Goal: Navigation & Orientation: Find specific page/section

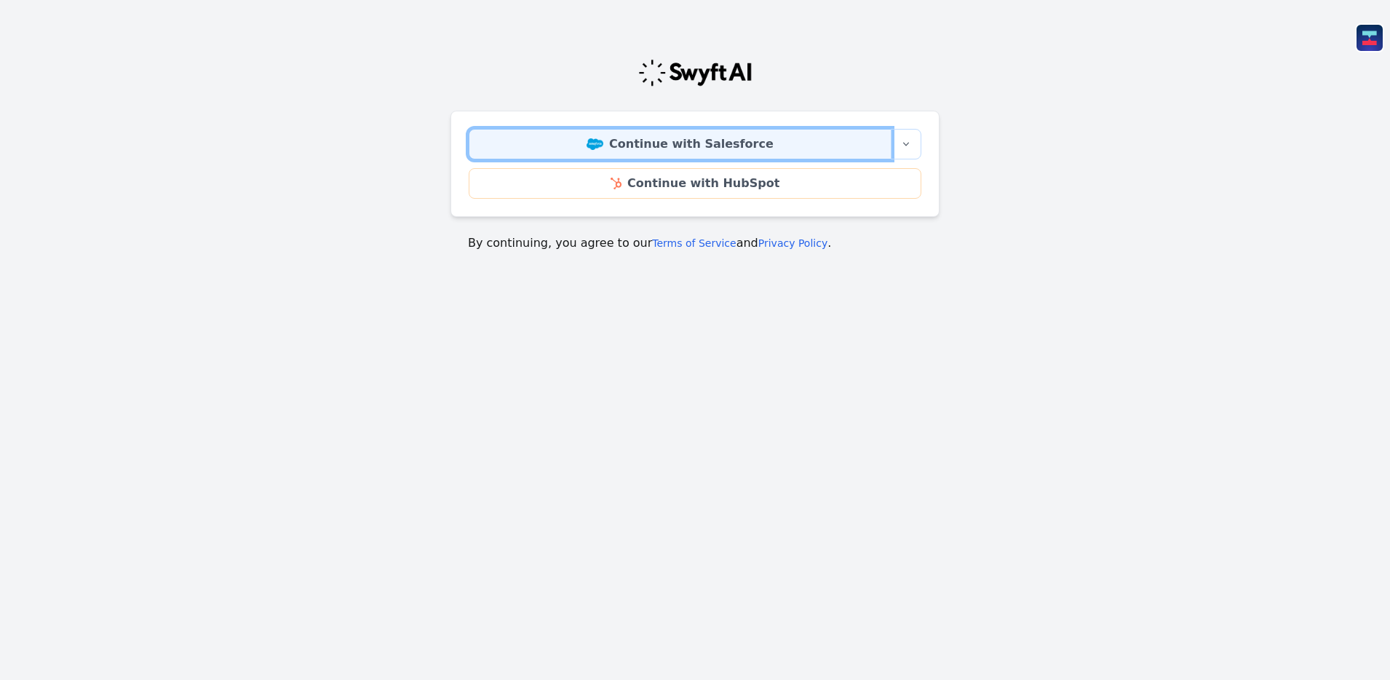
click at [603, 145] on img at bounding box center [595, 144] width 17 height 12
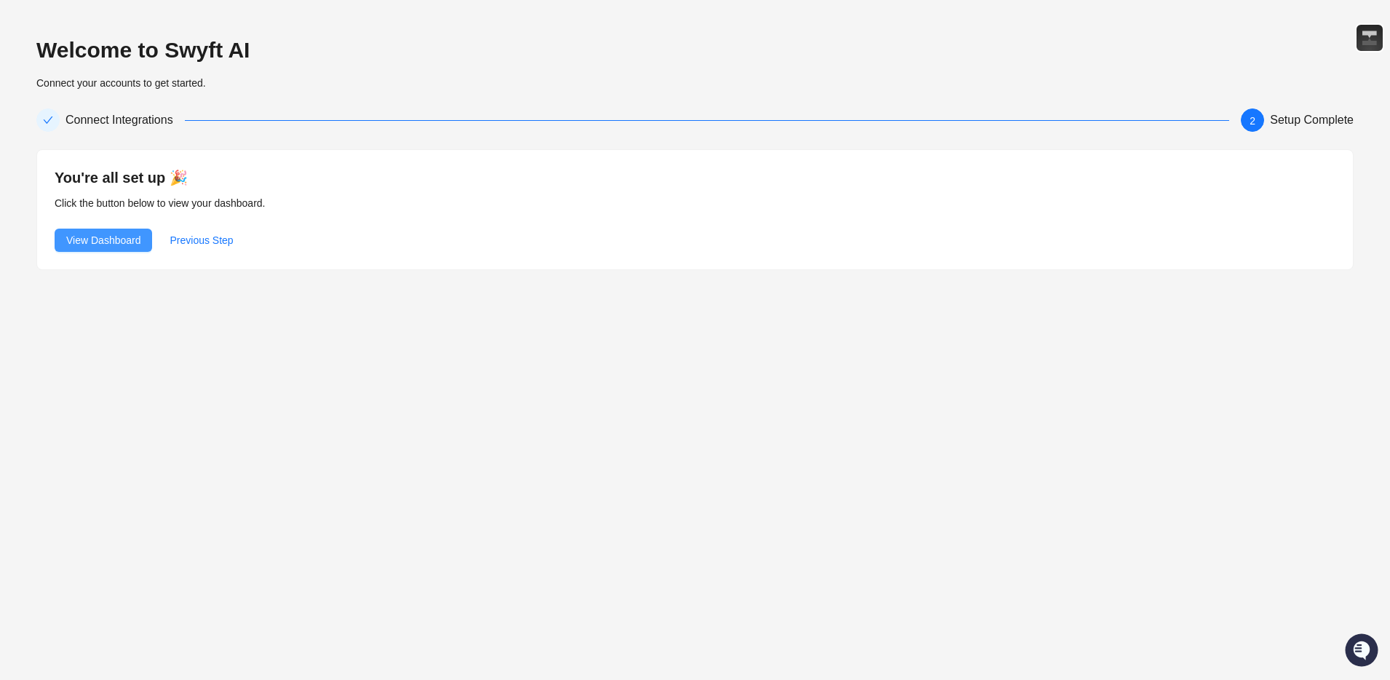
click at [127, 241] on span "View Dashboard" at bounding box center [103, 240] width 74 height 16
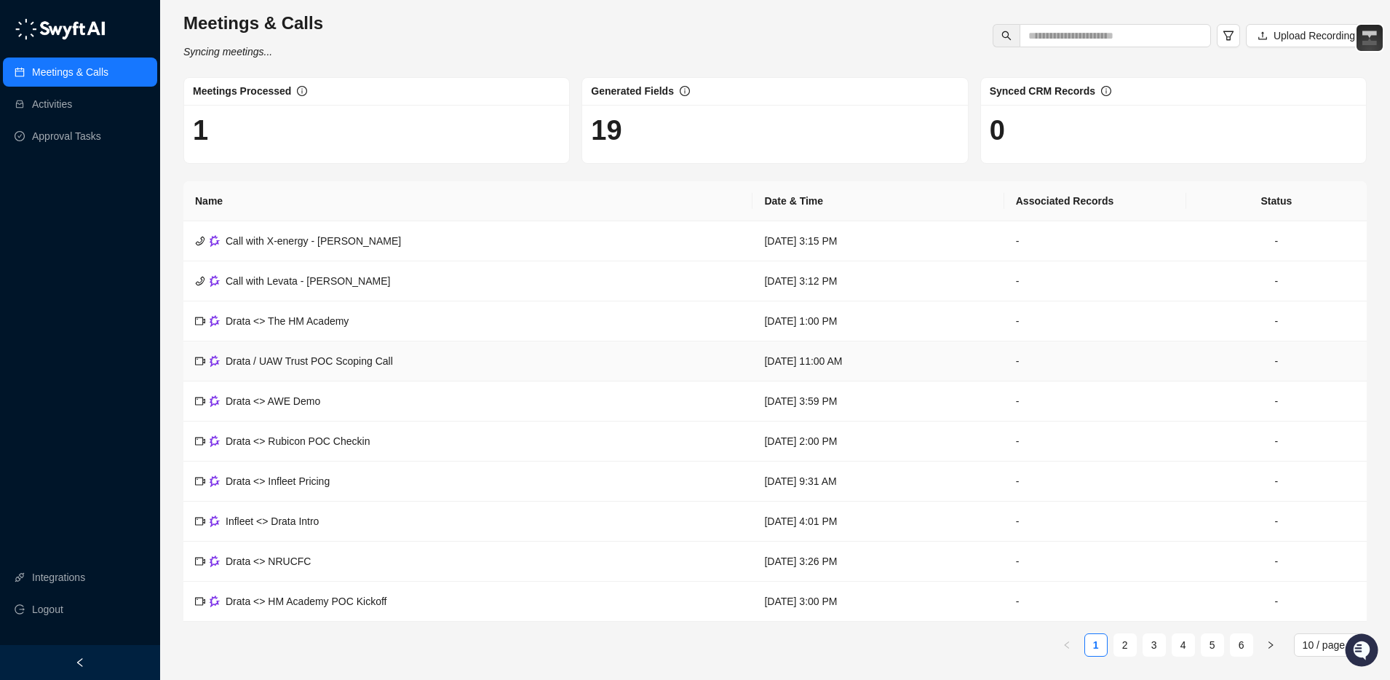
click at [314, 365] on span "Drata / UAW Trust POC Scoping Call" at bounding box center [309, 361] width 167 height 12
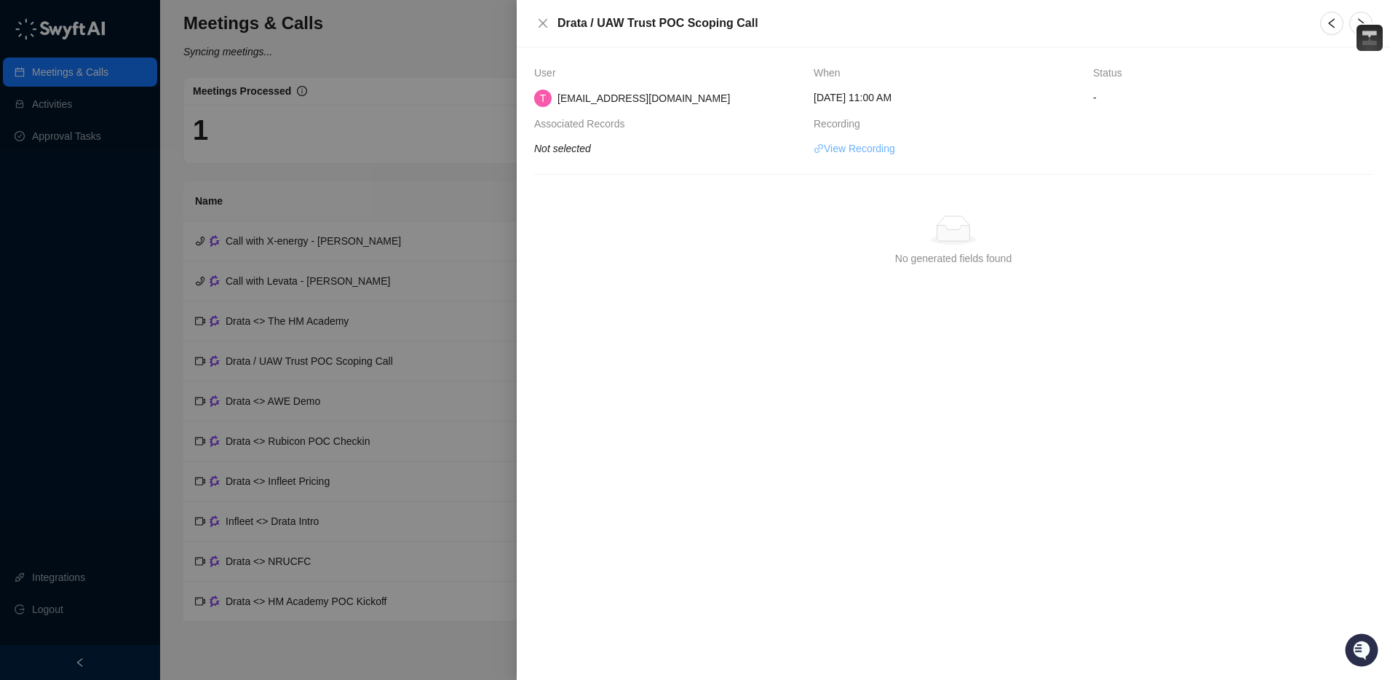
click at [841, 151] on link "View Recording" at bounding box center [855, 148] width 82 height 16
click at [385, 367] on div at bounding box center [695, 340] width 1390 height 680
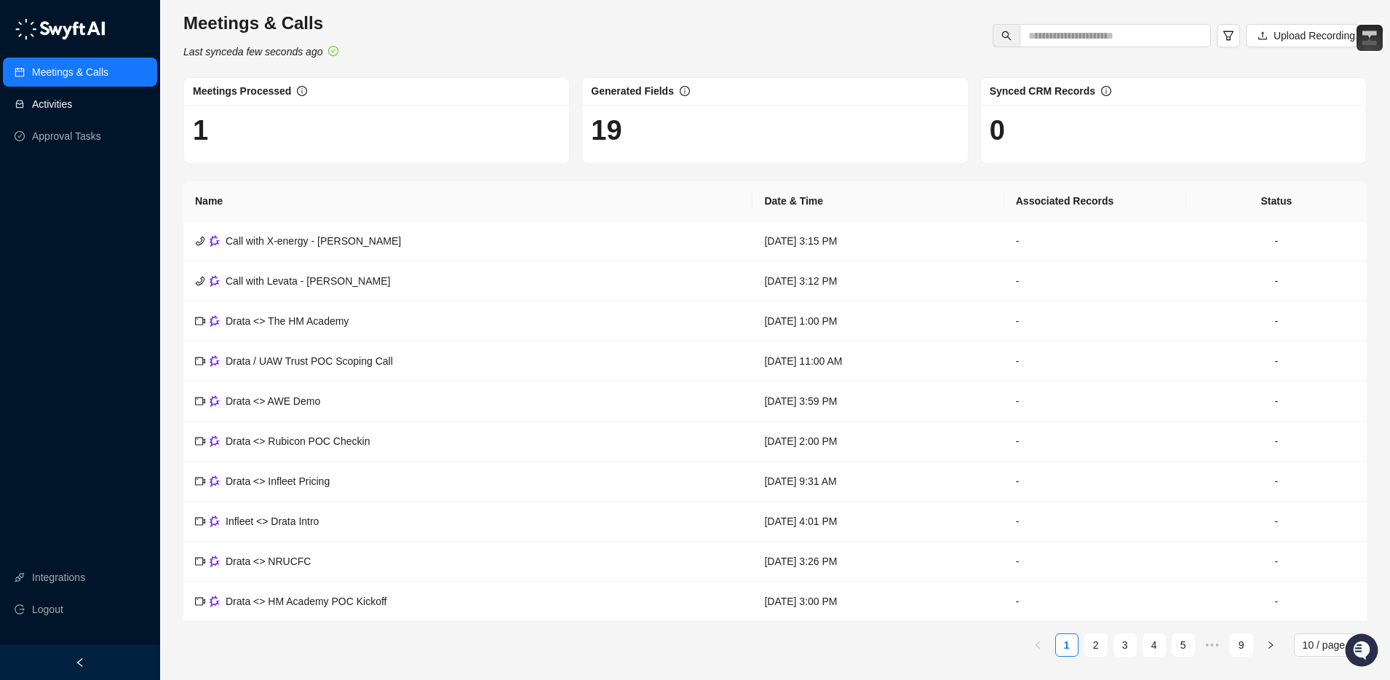
click at [72, 105] on link "Activities" at bounding box center [52, 104] width 40 height 29
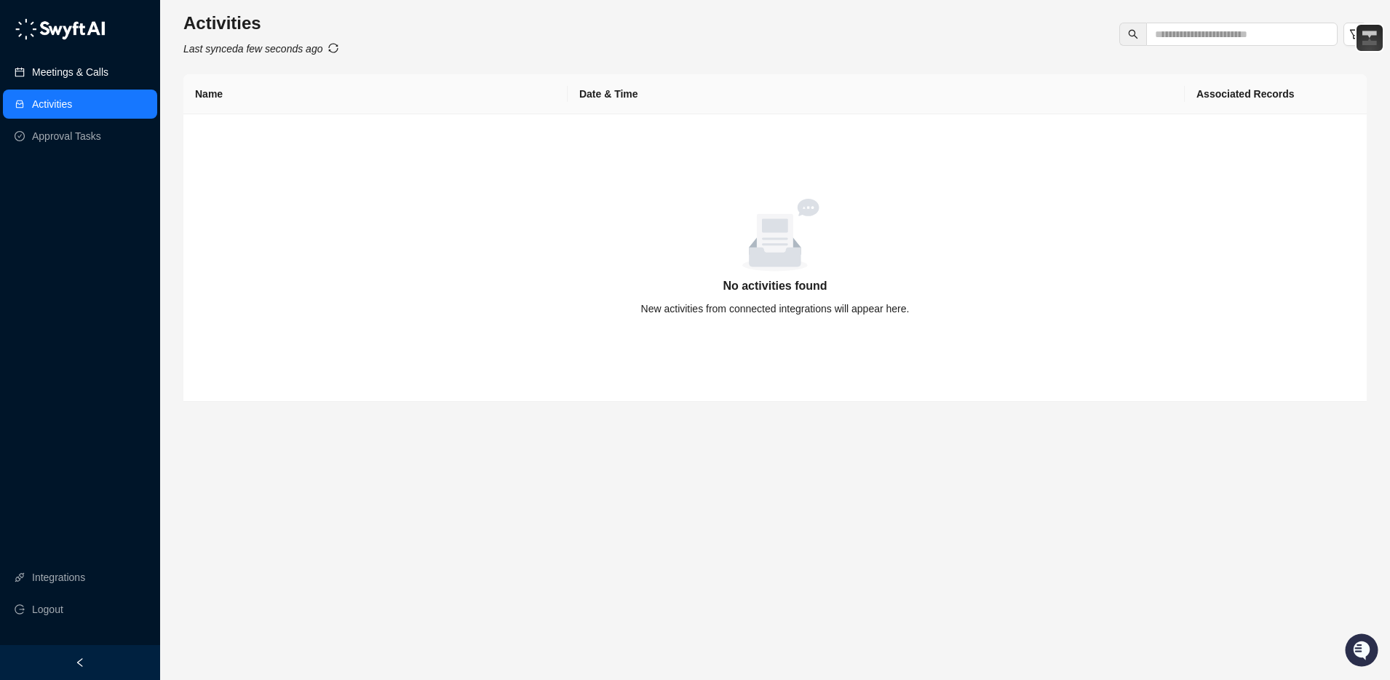
click at [76, 76] on link "Meetings & Calls" at bounding box center [70, 72] width 76 height 29
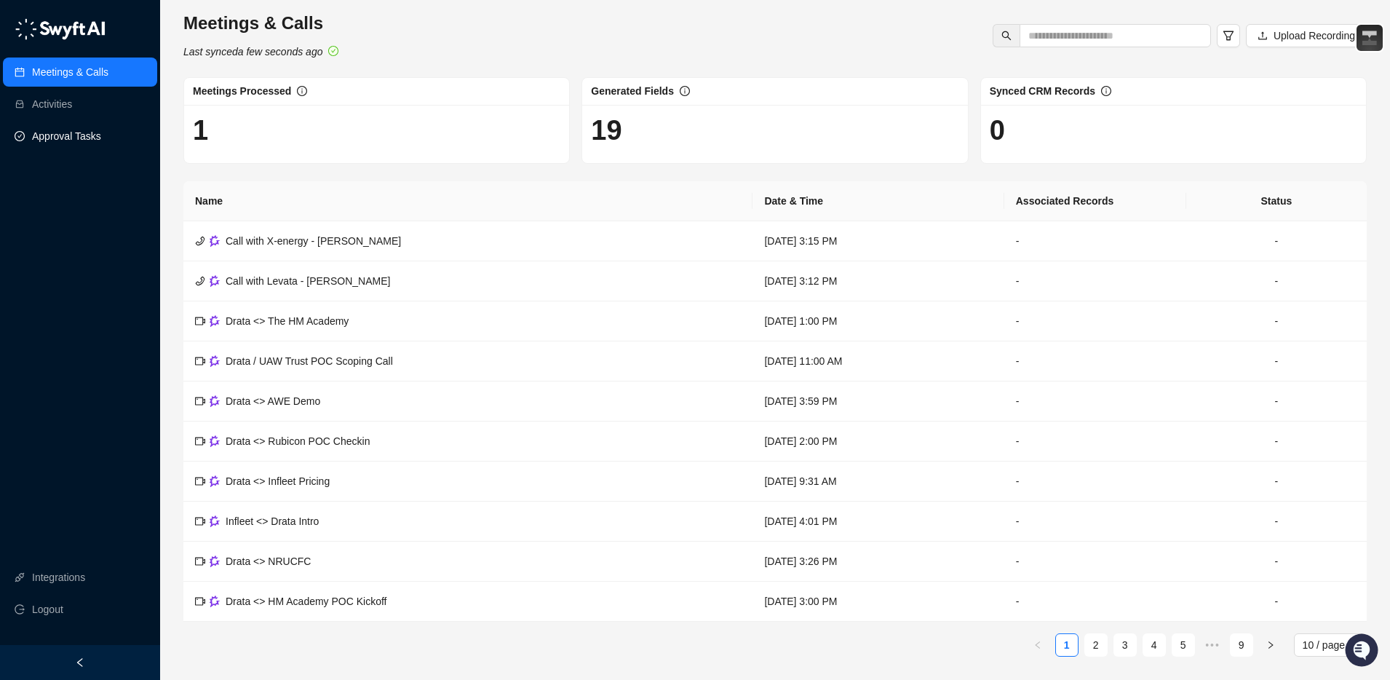
click at [52, 129] on link "Approval Tasks" at bounding box center [66, 136] width 69 height 29
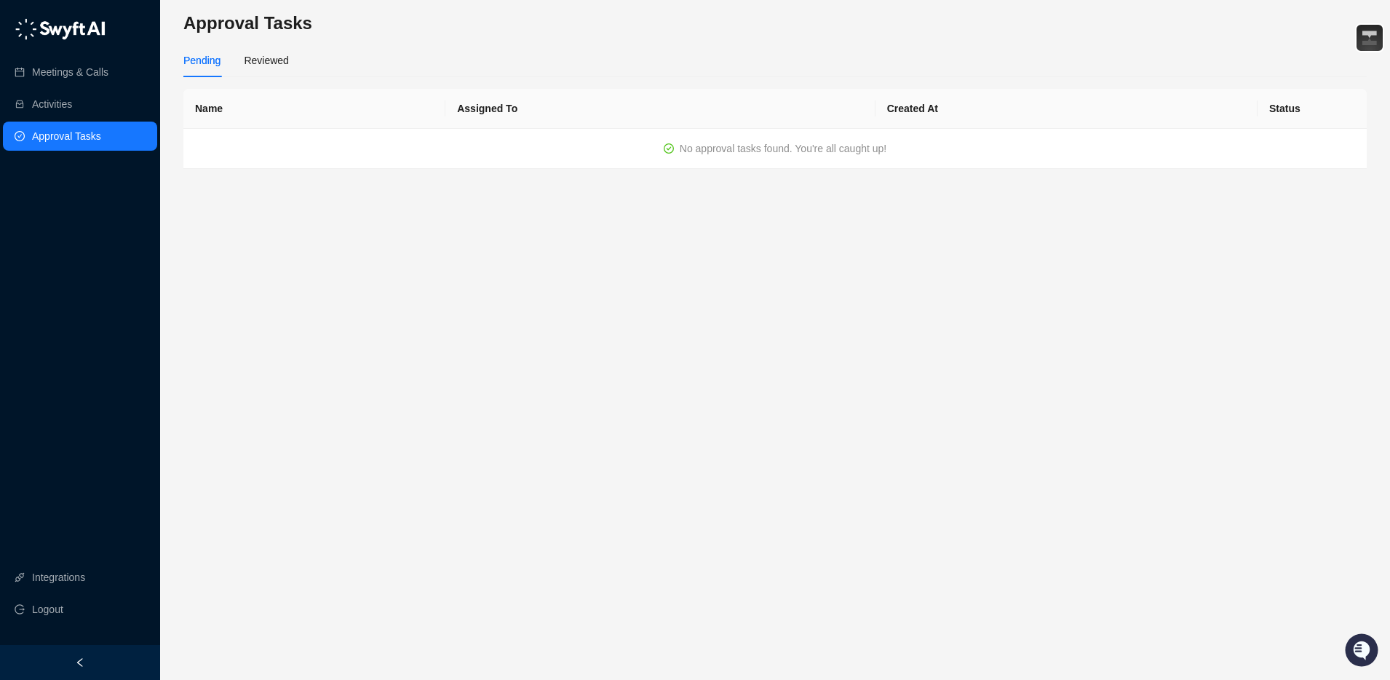
click at [77, 39] on img at bounding box center [60, 29] width 91 height 22
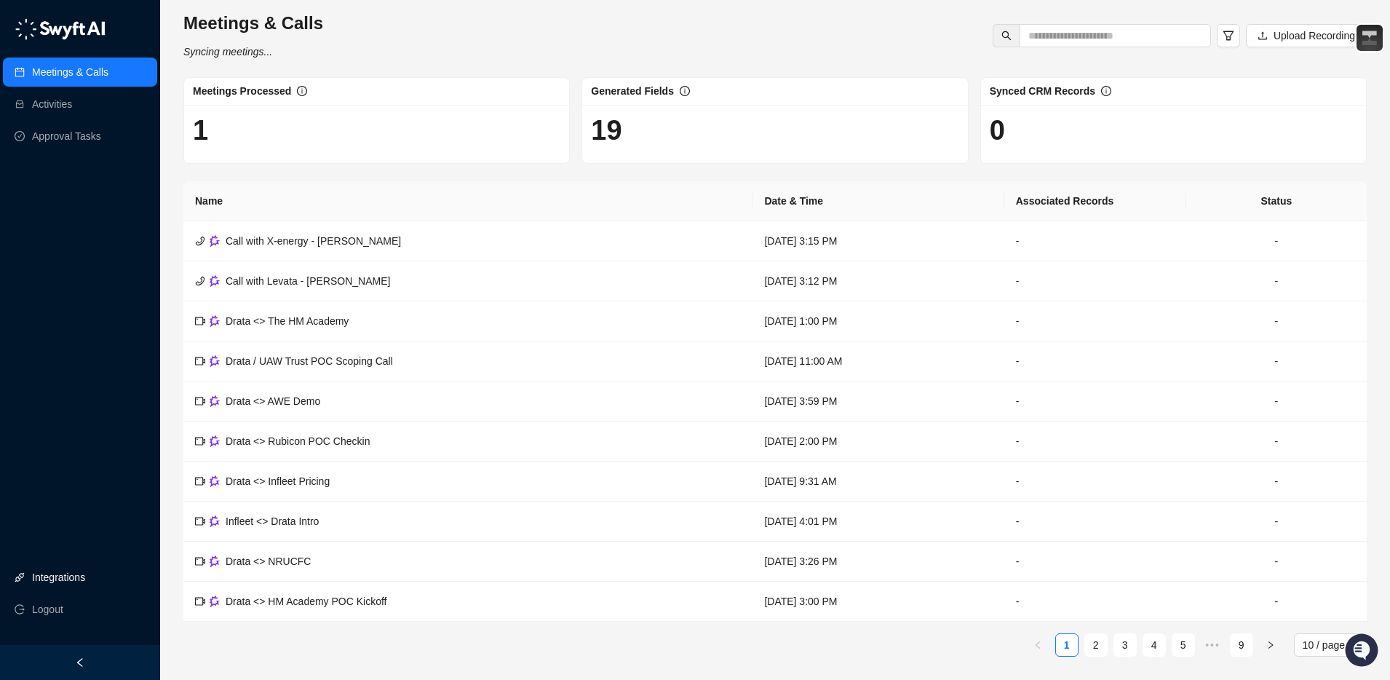
click at [85, 576] on link "Integrations" at bounding box center [58, 577] width 53 height 29
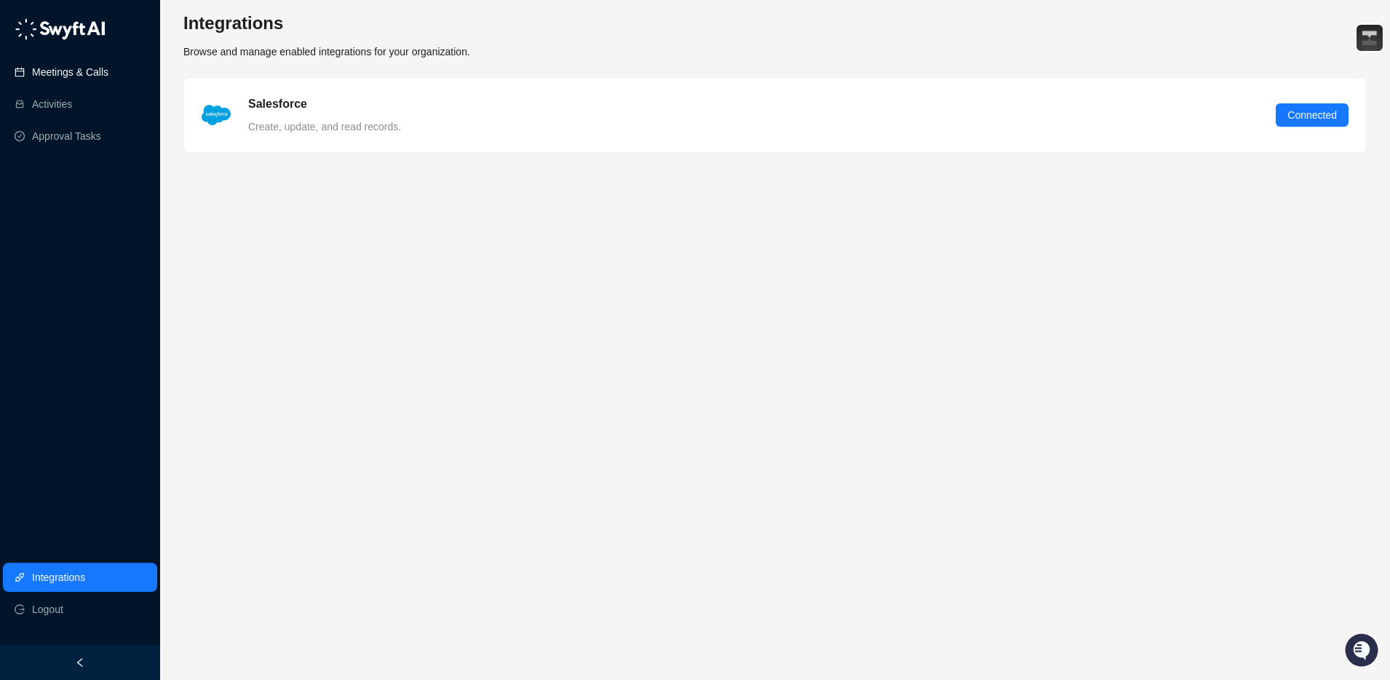
click at [76, 70] on link "Meetings & Calls" at bounding box center [70, 72] width 76 height 29
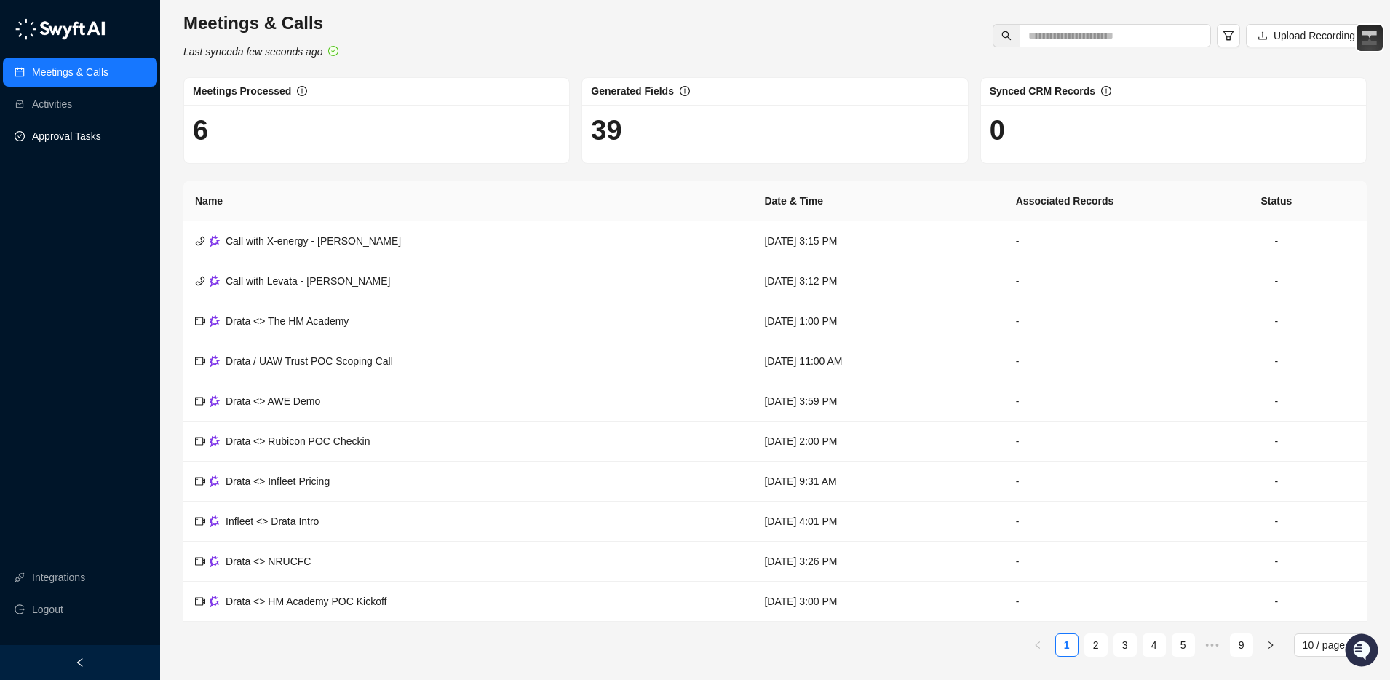
click at [76, 132] on link "Approval Tasks" at bounding box center [66, 136] width 69 height 29
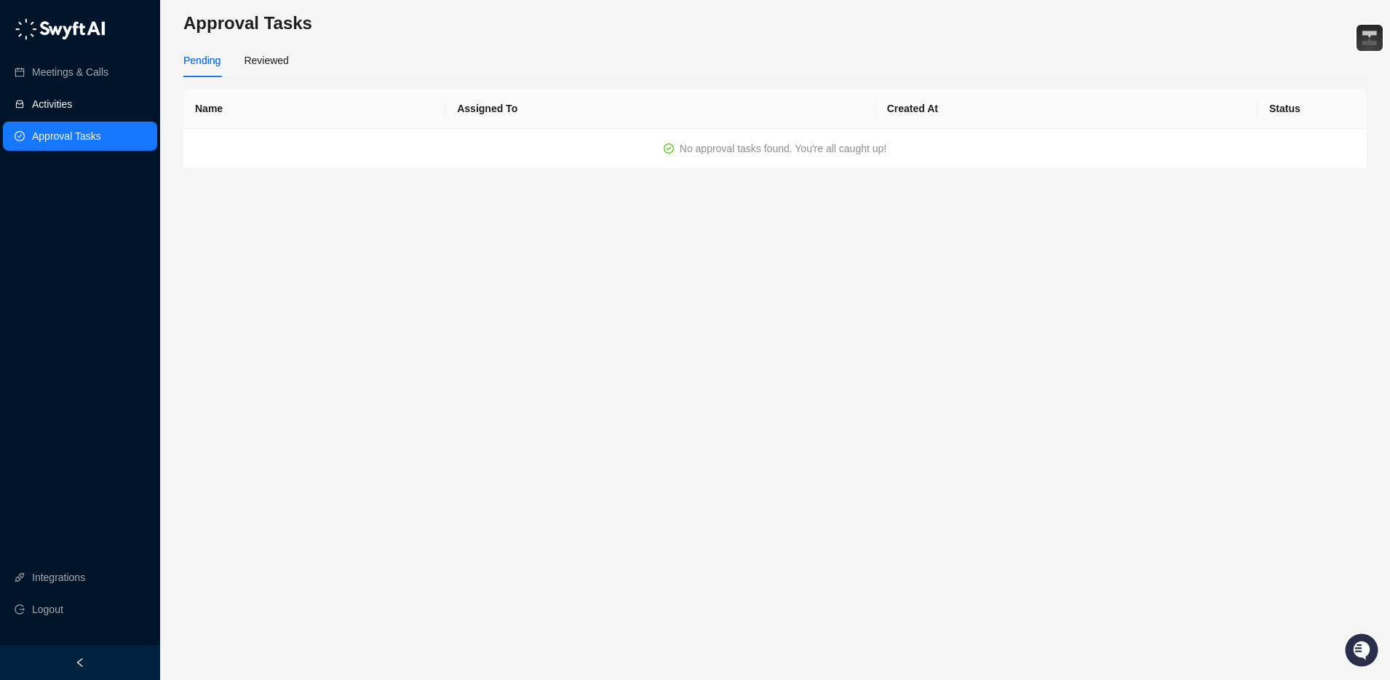
click at [72, 106] on link "Activities" at bounding box center [52, 104] width 40 height 29
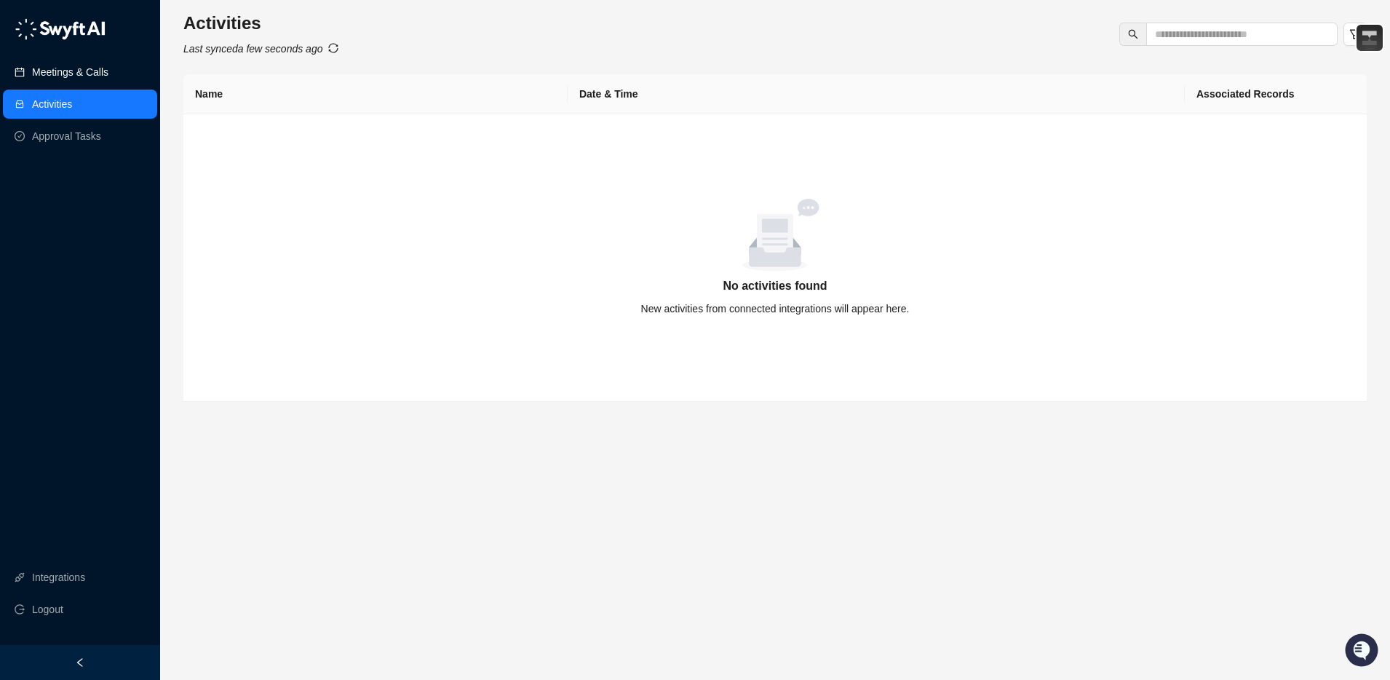
click at [92, 65] on link "Meetings & Calls" at bounding box center [70, 72] width 76 height 29
